Goal: Information Seeking & Learning: Check status

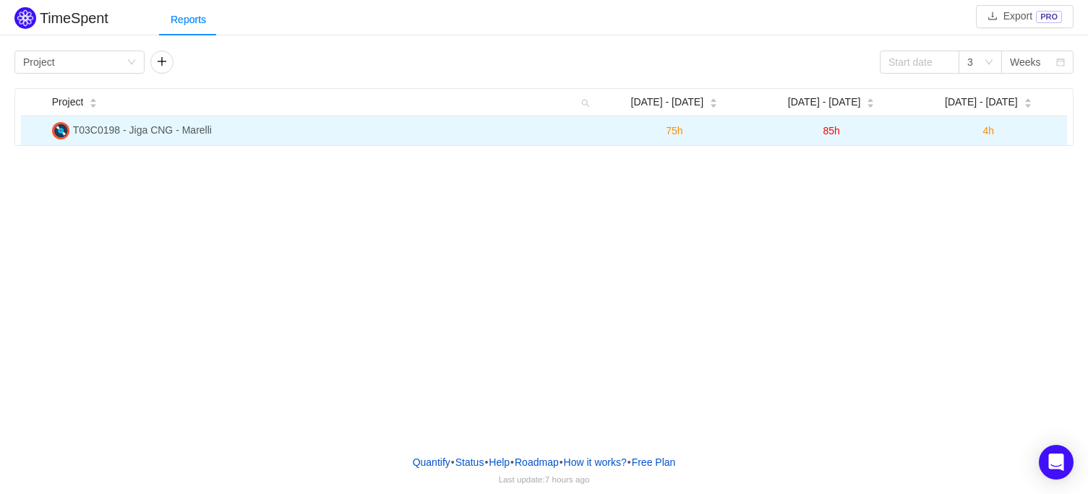
click at [56, 131] on img at bounding box center [60, 130] width 17 height 17
click at [179, 132] on span "T03C0198 - Jiga CNG - Marelli" at bounding box center [142, 130] width 139 height 12
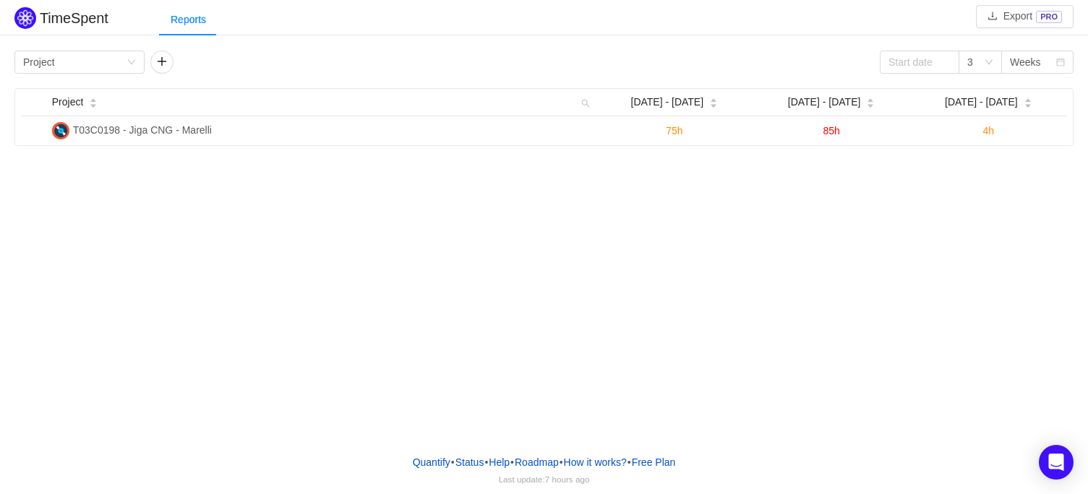
click at [362, 251] on div "TimeSpent Export PRO Reports Group by Project 3 Weeks Project Aug 25 - 31 Sep 1…" at bounding box center [544, 221] width 1088 height 443
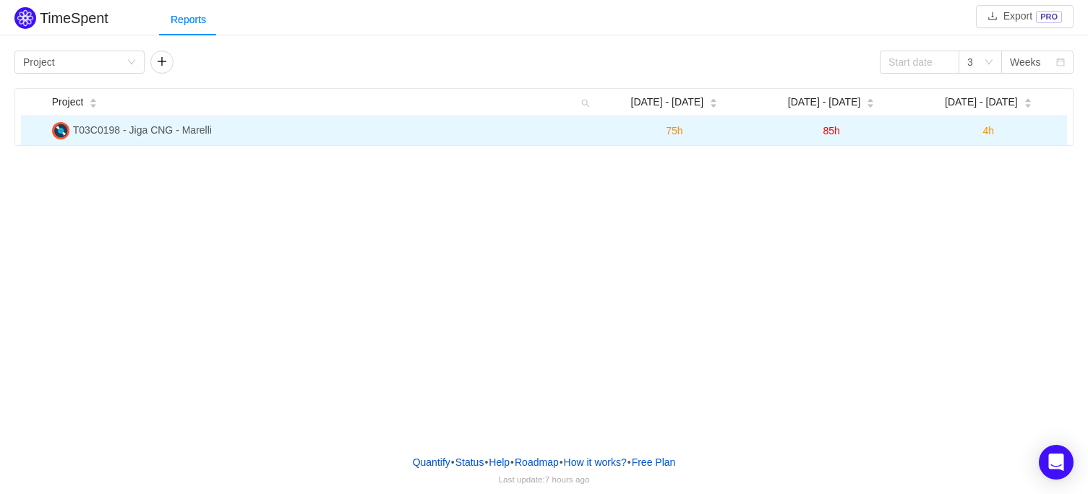
click at [177, 128] on span "T03C0198 - Jiga CNG - Marelli" at bounding box center [142, 130] width 139 height 12
click at [672, 130] on span "75h" at bounding box center [674, 131] width 17 height 12
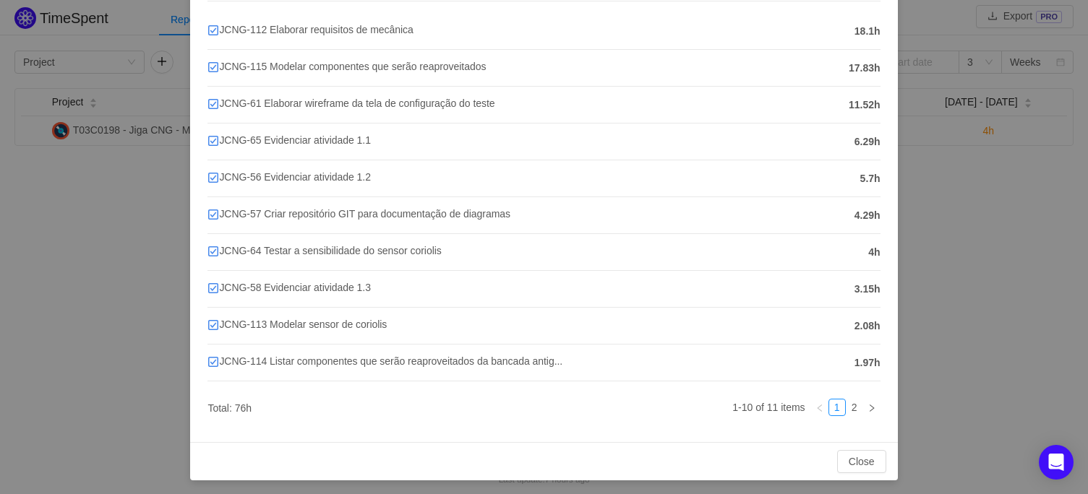
scroll to position [165, 0]
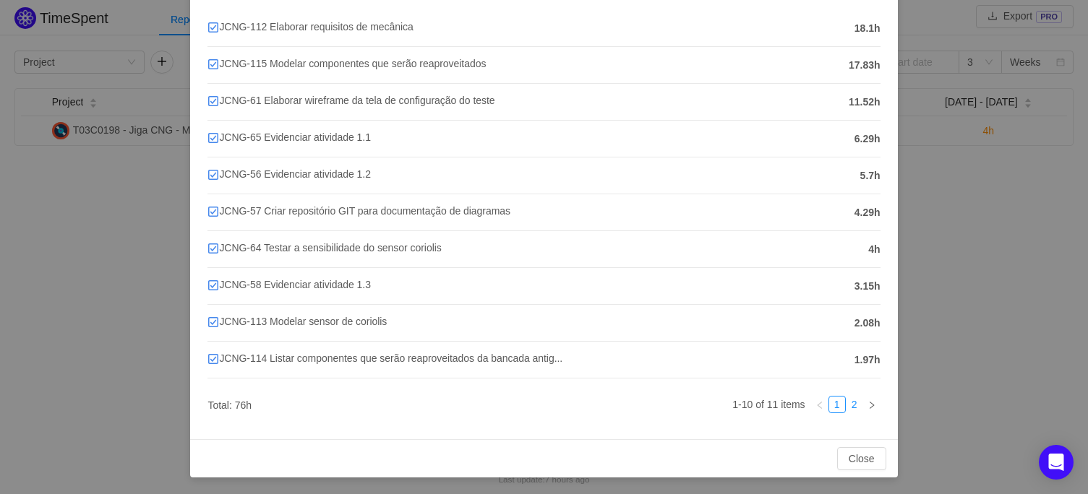
click at [847, 400] on link "2" at bounding box center [855, 405] width 16 height 16
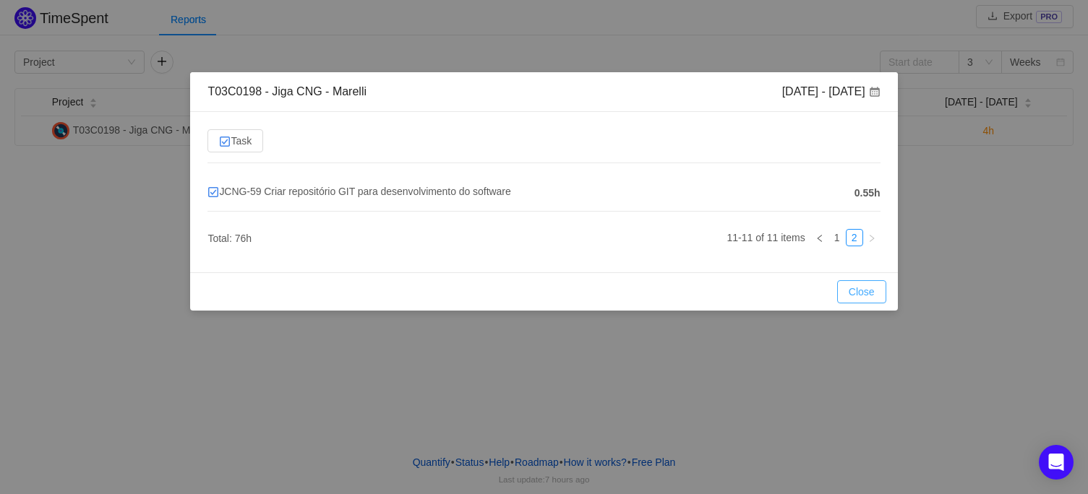
click at [851, 287] on button "Close" at bounding box center [861, 291] width 49 height 23
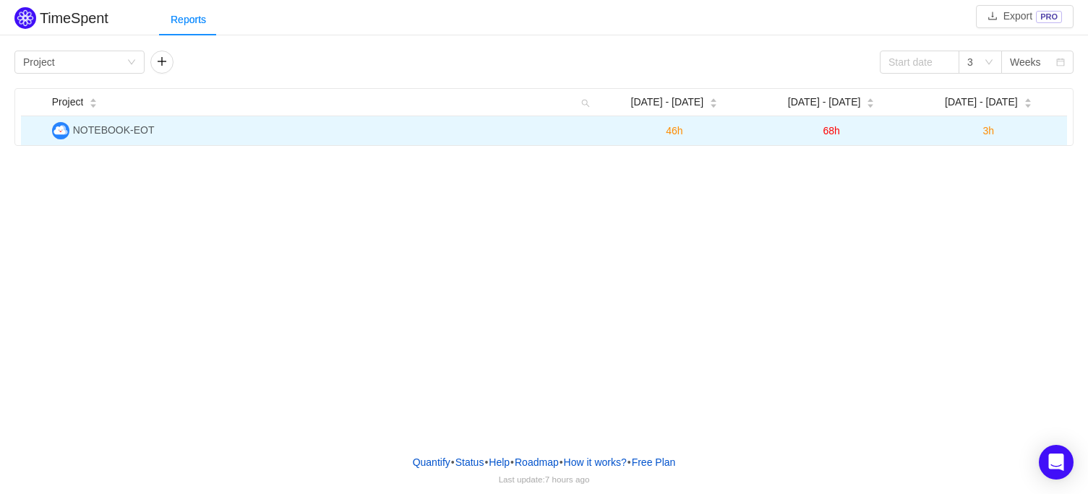
click at [990, 134] on span "3h" at bounding box center [989, 131] width 12 height 12
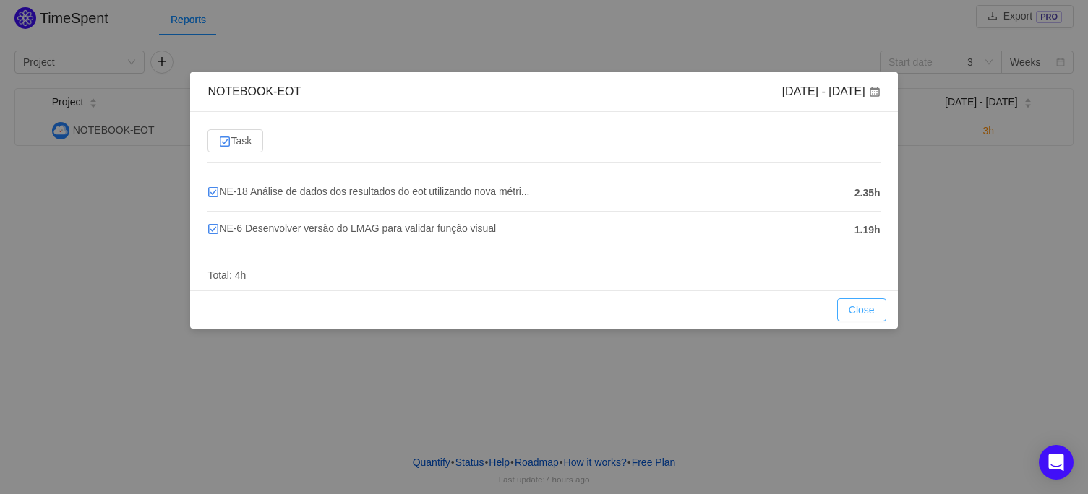
click at [862, 315] on button "Close" at bounding box center [861, 310] width 49 height 23
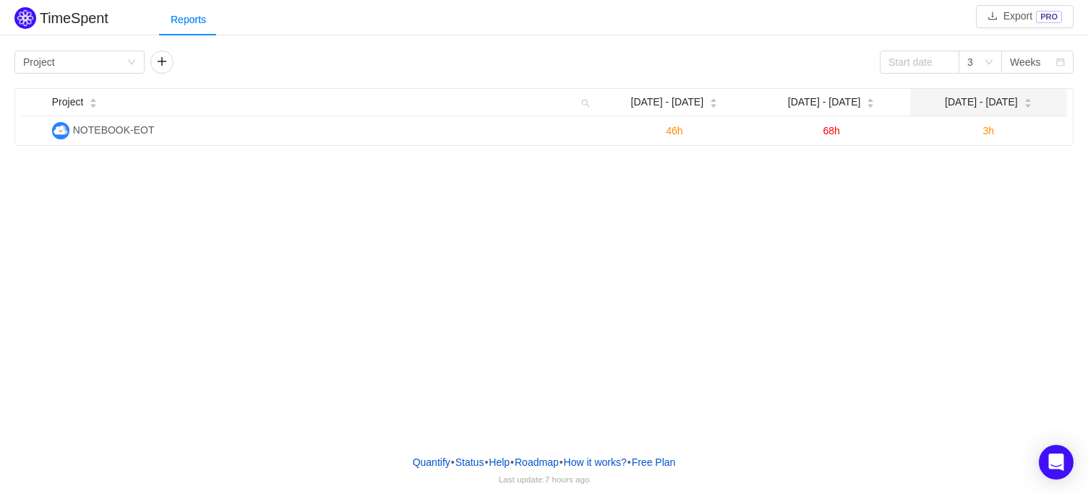
click at [1008, 107] on div "[DATE] - [DATE]" at bounding box center [988, 102] width 87 height 15
click at [1039, 66] on div "Weeks" at bounding box center [1025, 62] width 31 height 22
click at [1032, 64] on div "Weeks" at bounding box center [1025, 62] width 31 height 22
click at [983, 61] on div "3" at bounding box center [980, 62] width 43 height 23
click at [980, 108] on li "6" at bounding box center [980, 112] width 43 height 23
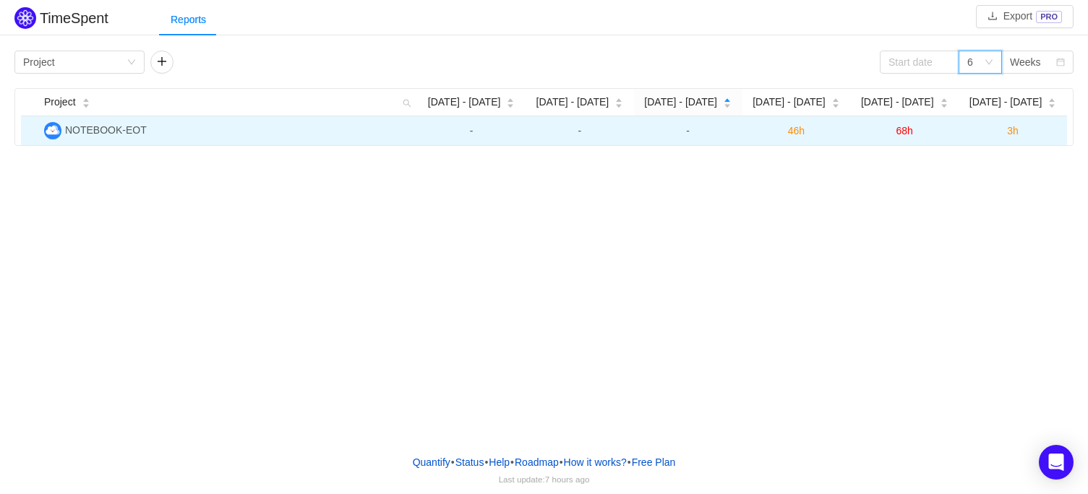
click at [1012, 135] on span "3h" at bounding box center [1013, 131] width 12 height 12
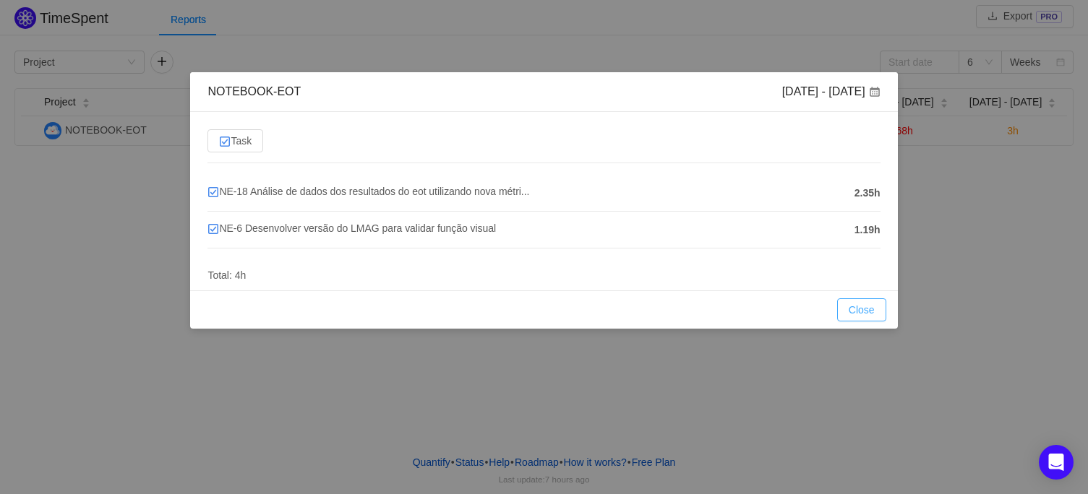
click at [868, 311] on button "Close" at bounding box center [861, 310] width 49 height 23
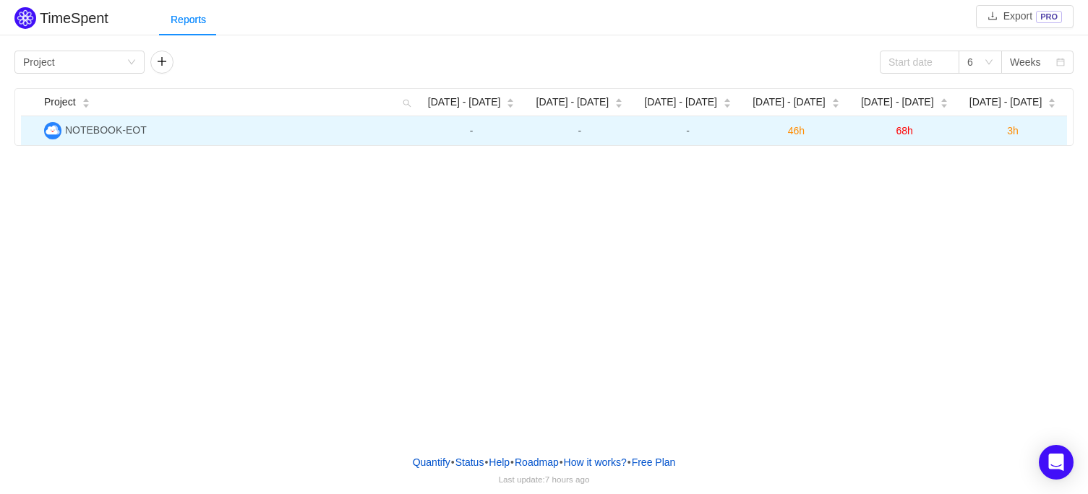
click at [1016, 134] on span "3h" at bounding box center [1013, 131] width 12 height 12
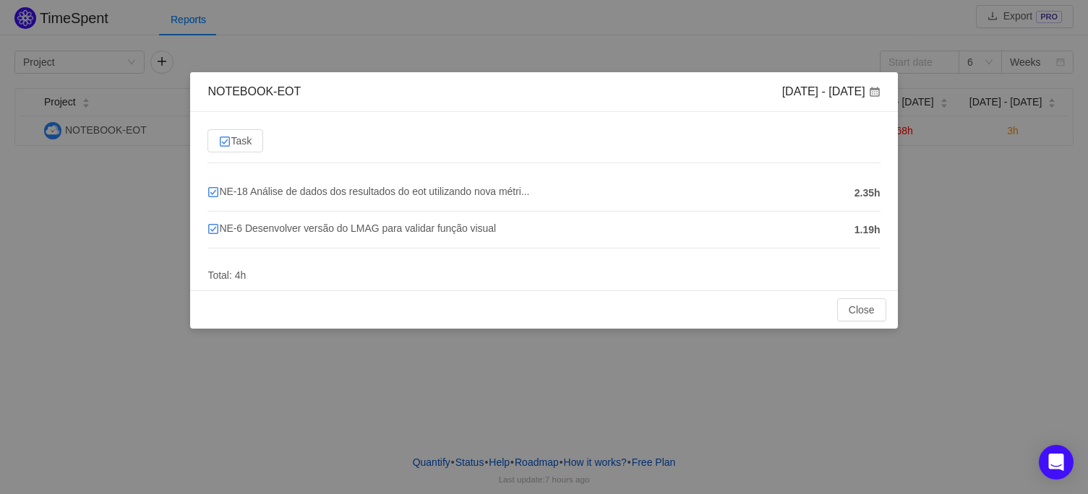
drag, startPoint x: 1012, startPoint y: 252, endPoint x: 1001, endPoint y: 243, distance: 14.9
click at [1010, 252] on div "NOTEBOOK-EOT [DATE] - [DATE] Task NE-18 Análise de dados dos resultados do eot …" at bounding box center [544, 247] width 1088 height 494
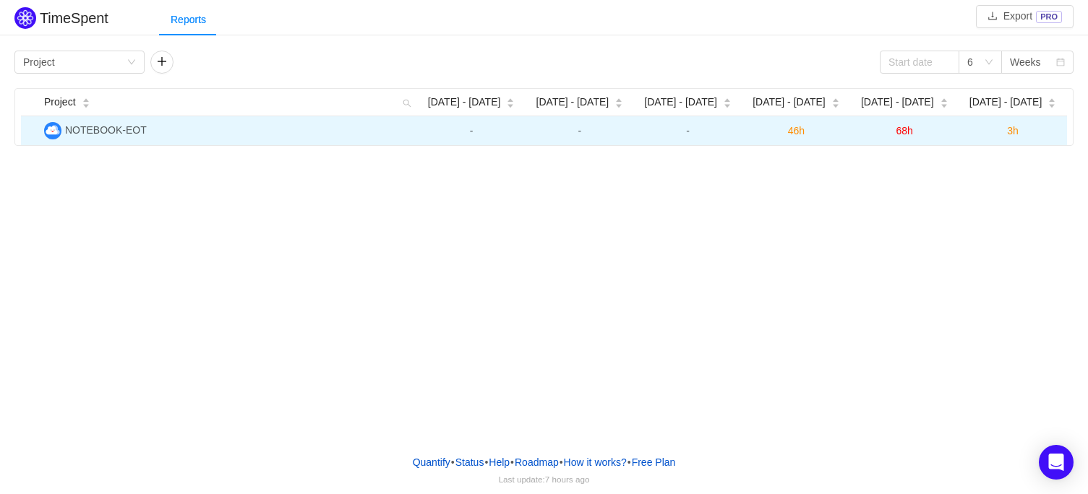
click at [1013, 134] on span "3h" at bounding box center [1013, 131] width 12 height 12
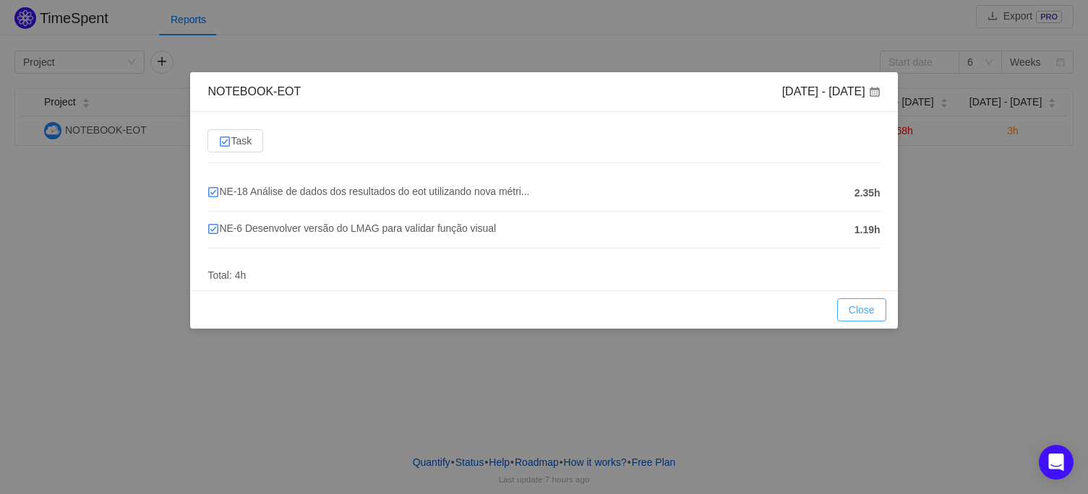
click at [857, 309] on button "Close" at bounding box center [861, 310] width 49 height 23
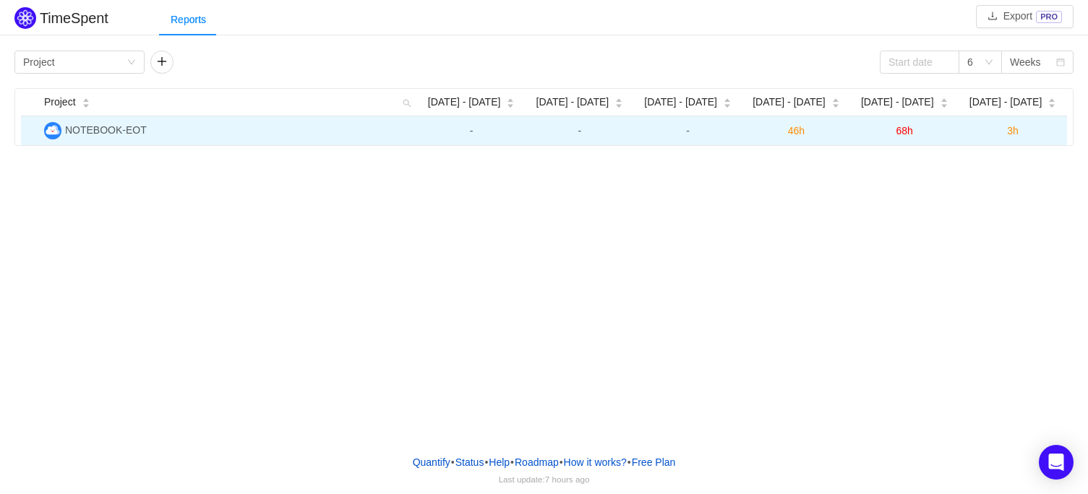
click at [896, 131] on span "68h" at bounding box center [904, 131] width 17 height 12
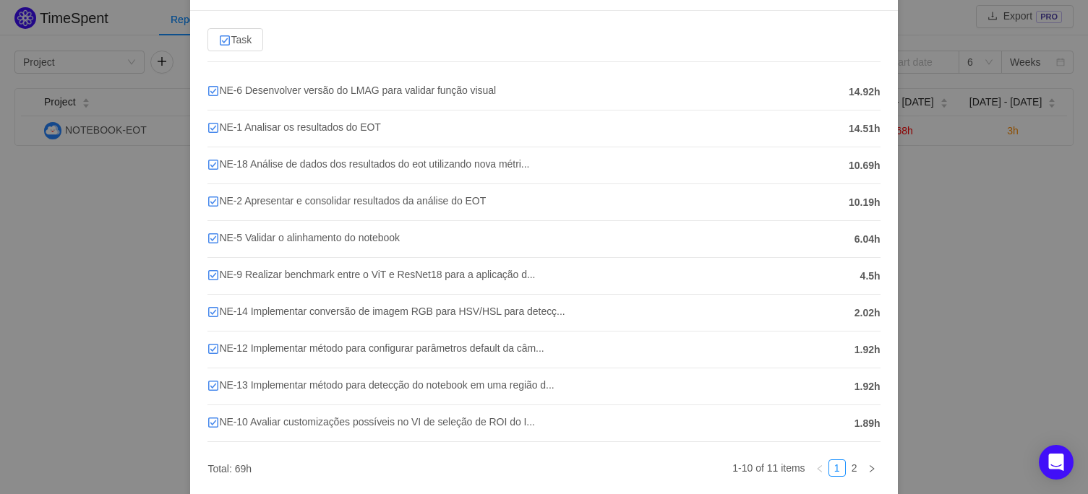
scroll to position [165, 0]
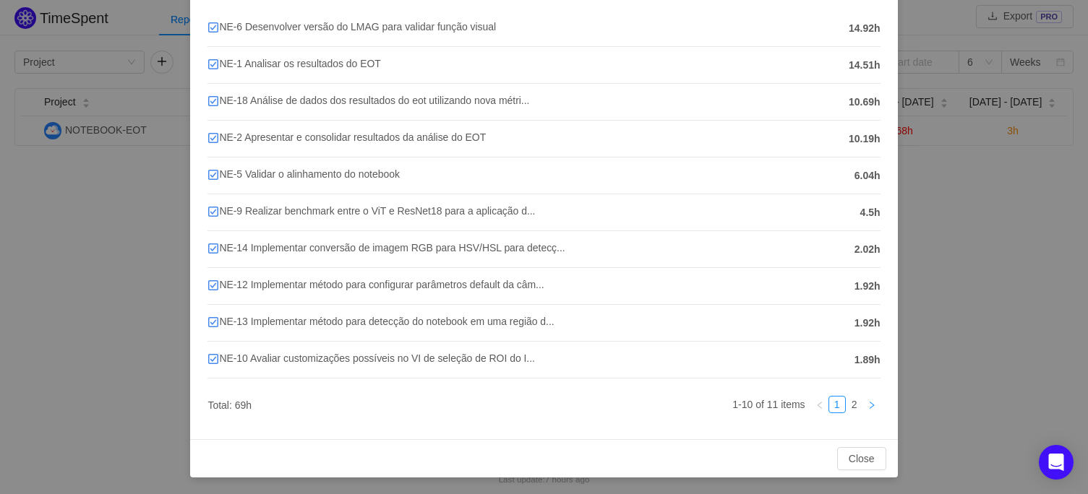
click at [868, 403] on icon "icon: right" at bounding box center [872, 405] width 9 height 9
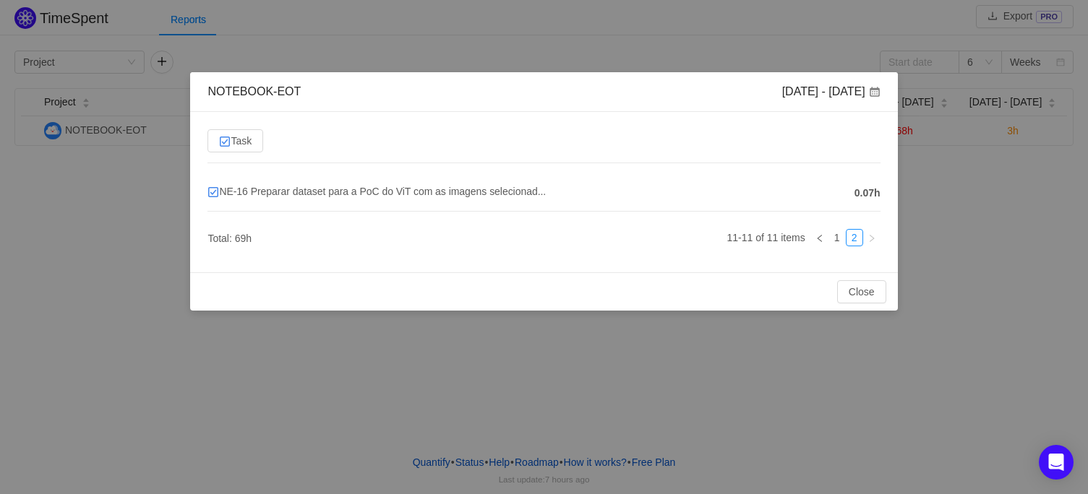
scroll to position [0, 0]
click at [836, 236] on link "1" at bounding box center [837, 238] width 16 height 16
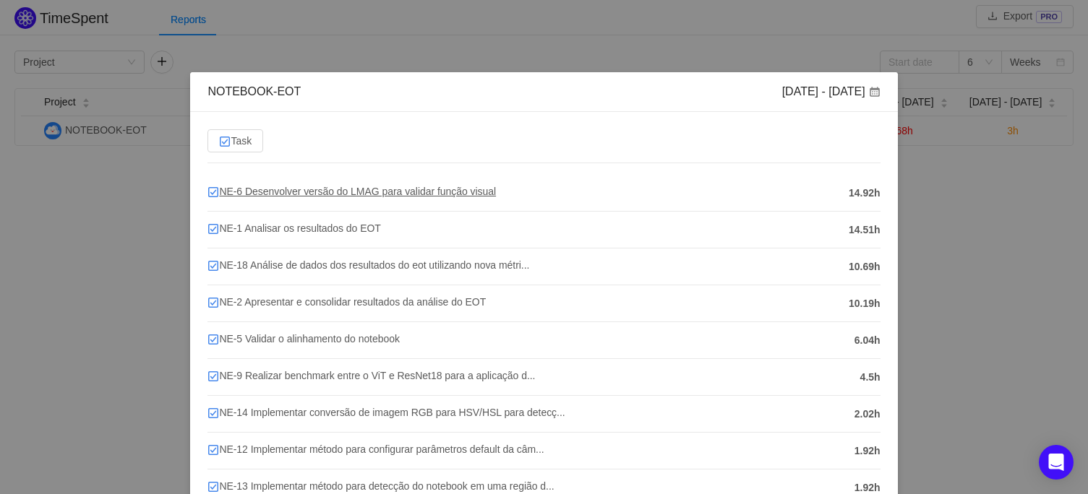
click at [347, 186] on span "NE-6 Desenvolver versão do LMAG para validar função visual" at bounding box center [351, 192] width 288 height 12
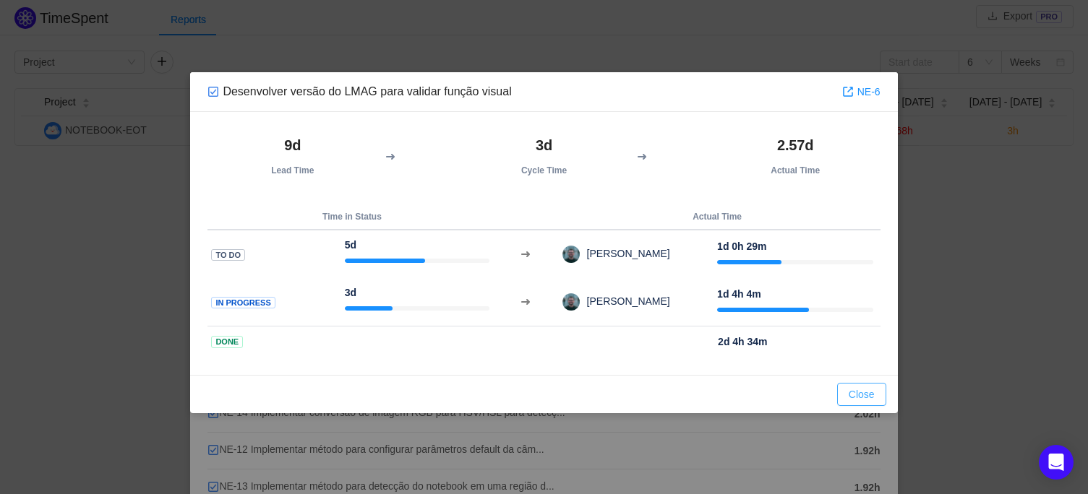
click at [860, 393] on button "Close" at bounding box center [861, 394] width 49 height 23
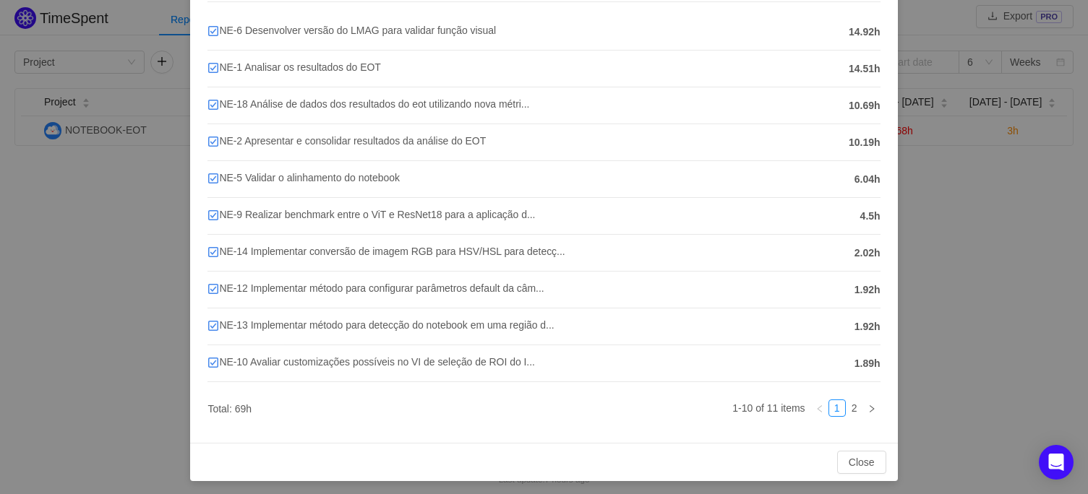
scroll to position [165, 0]
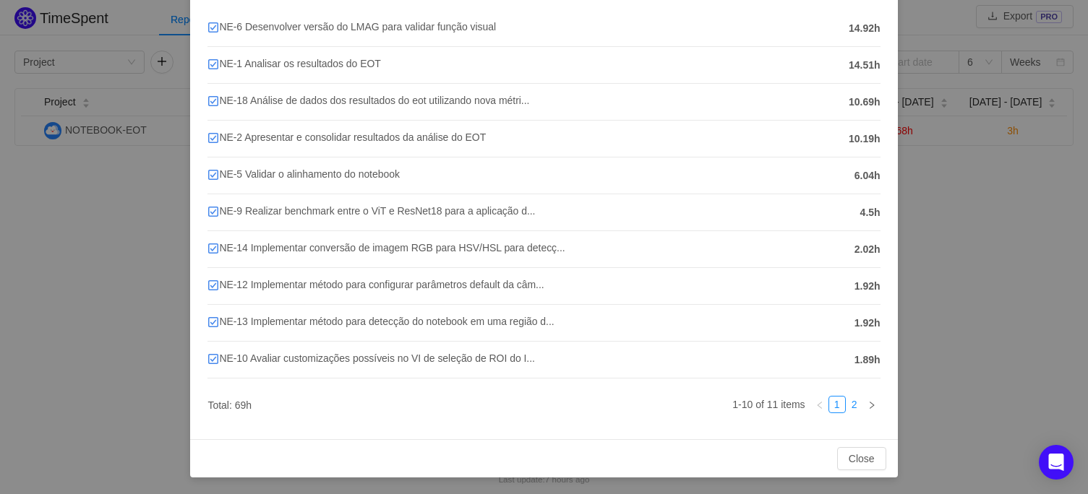
click at [847, 400] on link "2" at bounding box center [855, 405] width 16 height 16
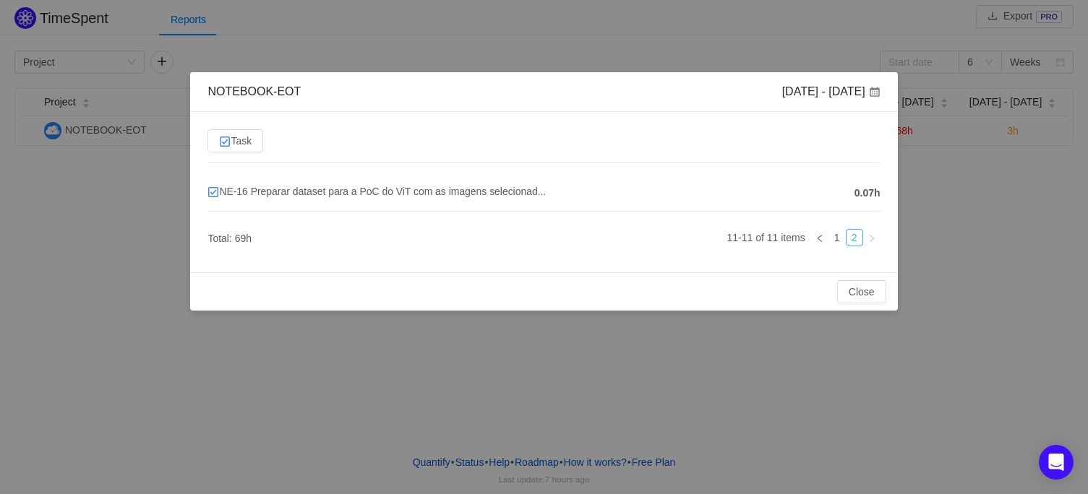
scroll to position [0, 0]
click at [840, 239] on link "1" at bounding box center [837, 238] width 16 height 16
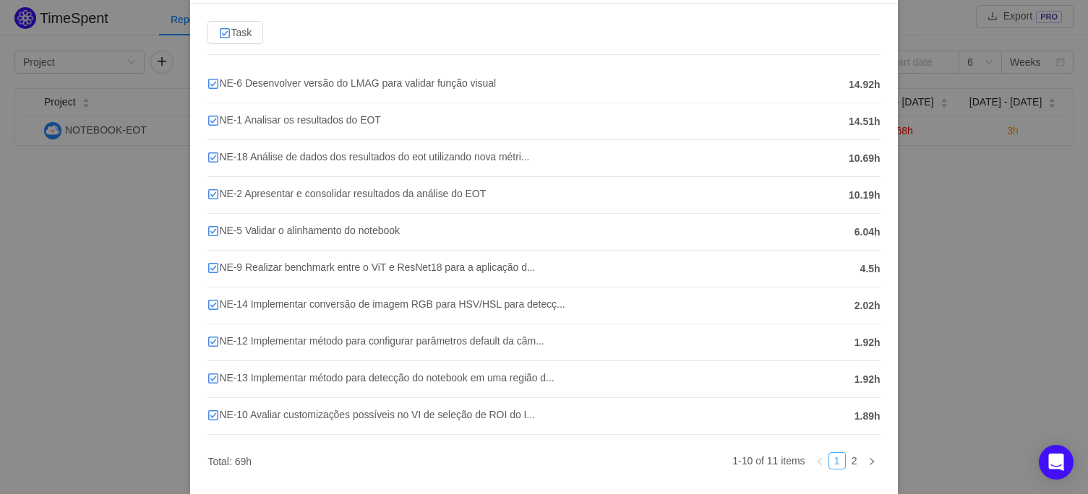
scroll to position [131, 0]
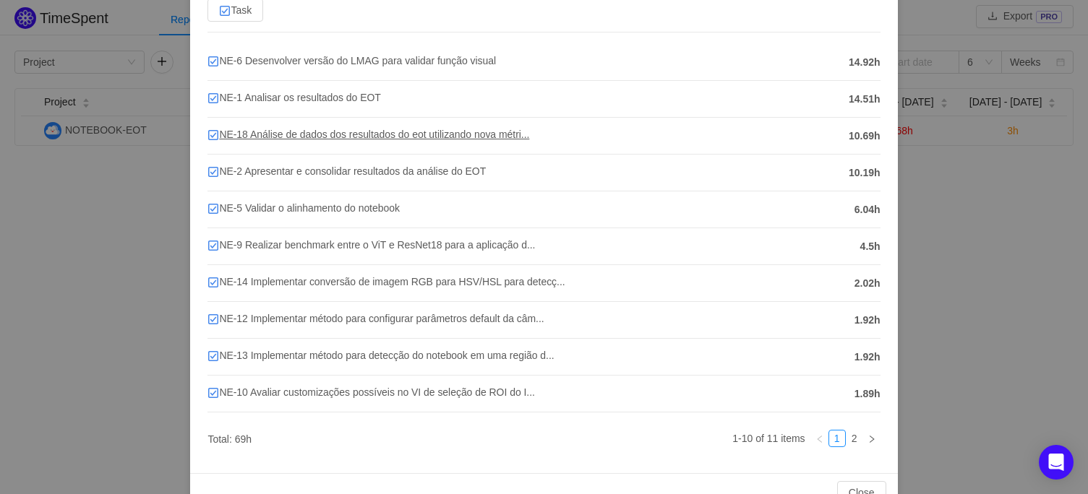
click at [424, 131] on span "NE-18 Análise de dados dos resultados do eot utilizando nova métri..." at bounding box center [368, 135] width 322 height 12
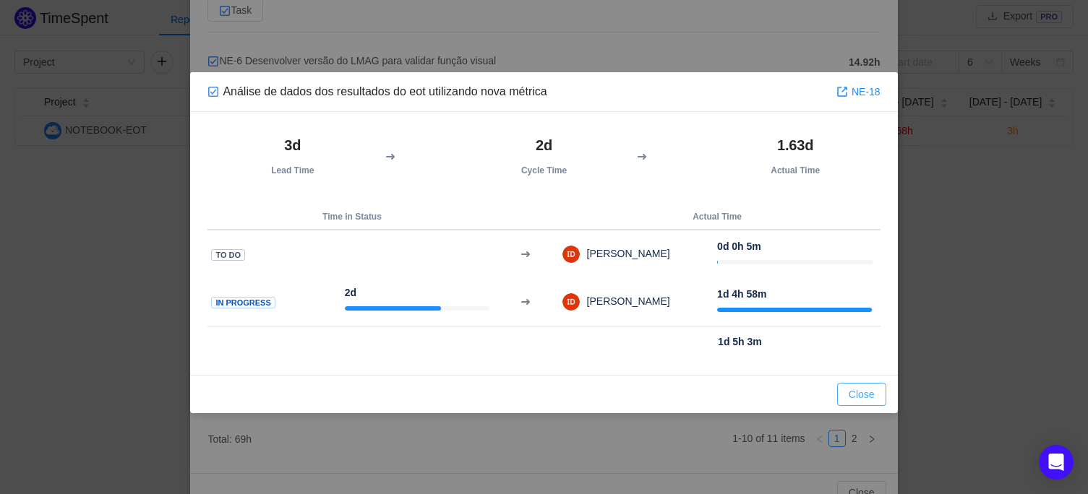
click at [873, 389] on button "Close" at bounding box center [861, 394] width 49 height 23
